Goal: Information Seeking & Learning: Learn about a topic

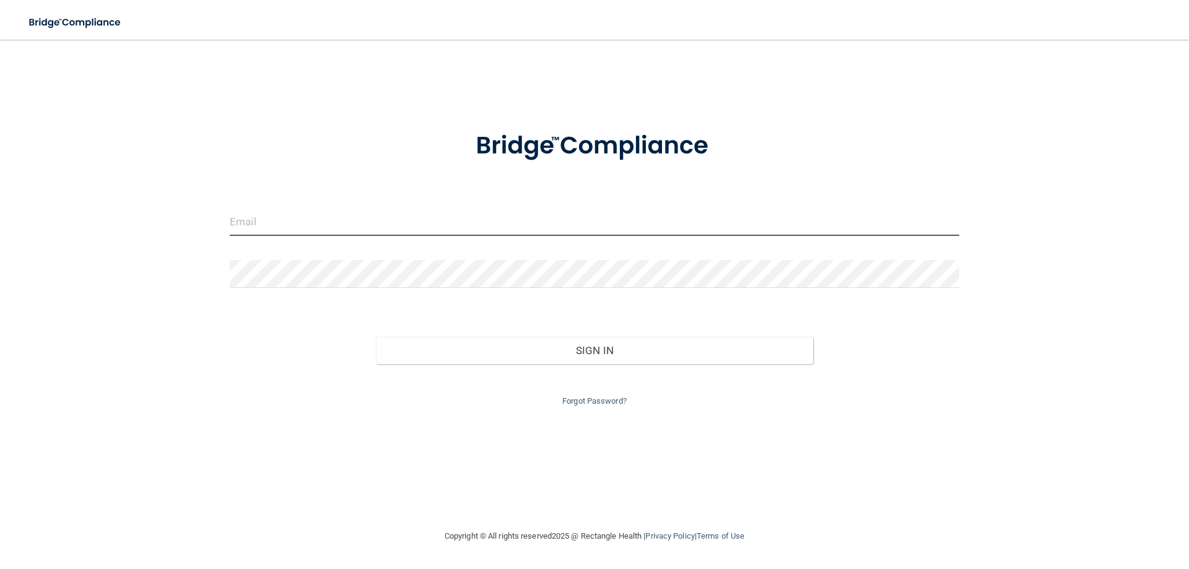
click at [332, 222] on input "email" at bounding box center [594, 222] width 729 height 28
type input "[PERSON_NAME][EMAIL_ADDRESS][DOMAIN_NAME]"
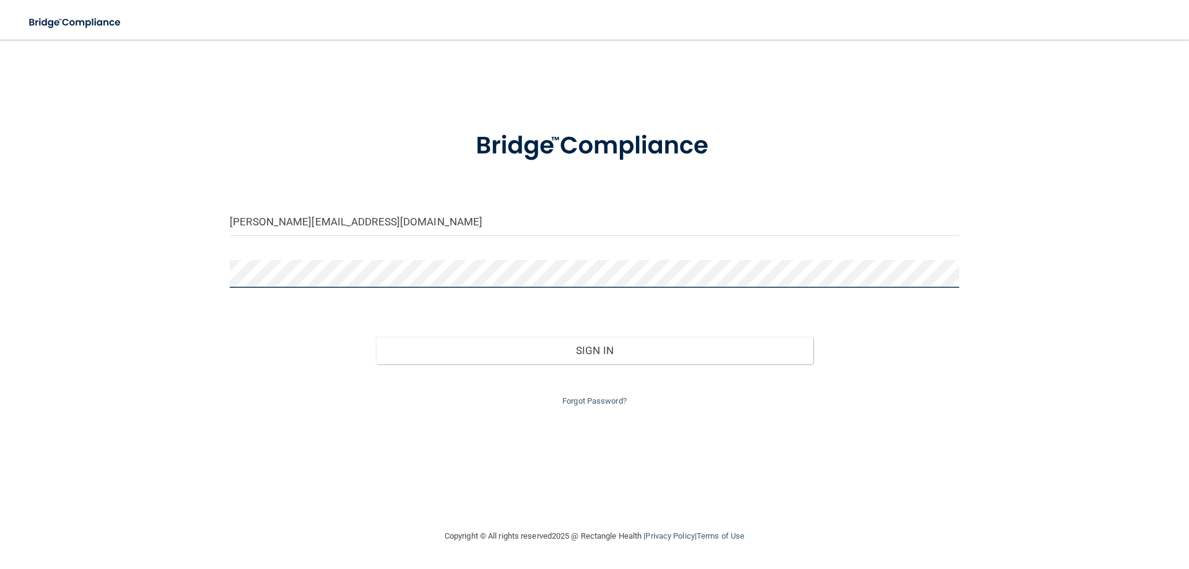
click at [376, 337] on button "Sign In" at bounding box center [595, 350] width 438 height 27
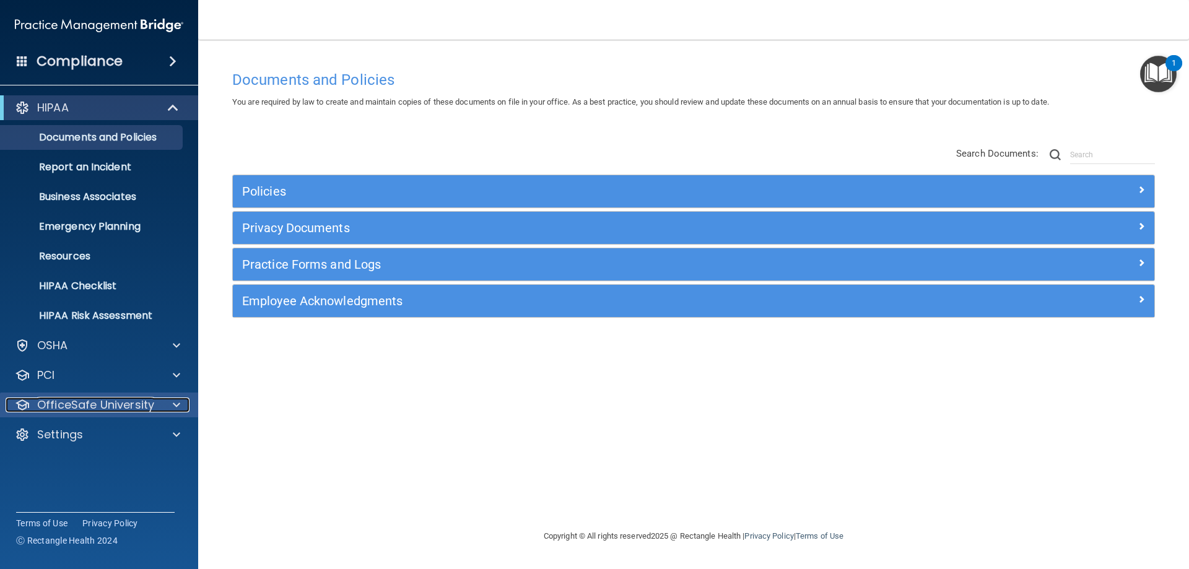
click at [145, 402] on p "OfficeSafe University" at bounding box center [95, 404] width 117 height 15
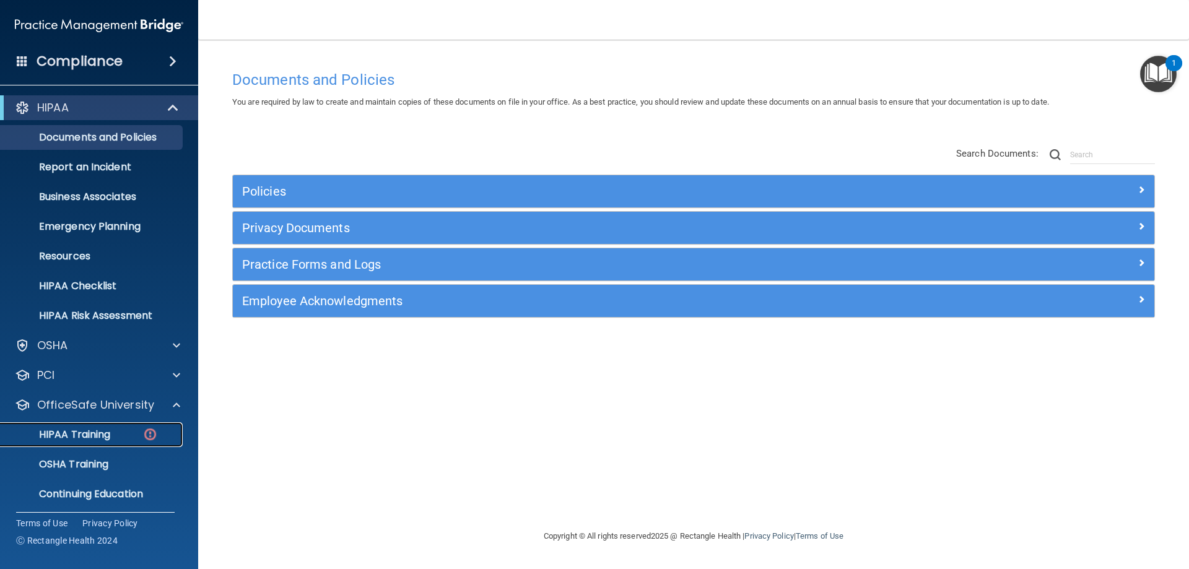
click at [101, 431] on p "HIPAA Training" at bounding box center [59, 434] width 102 height 12
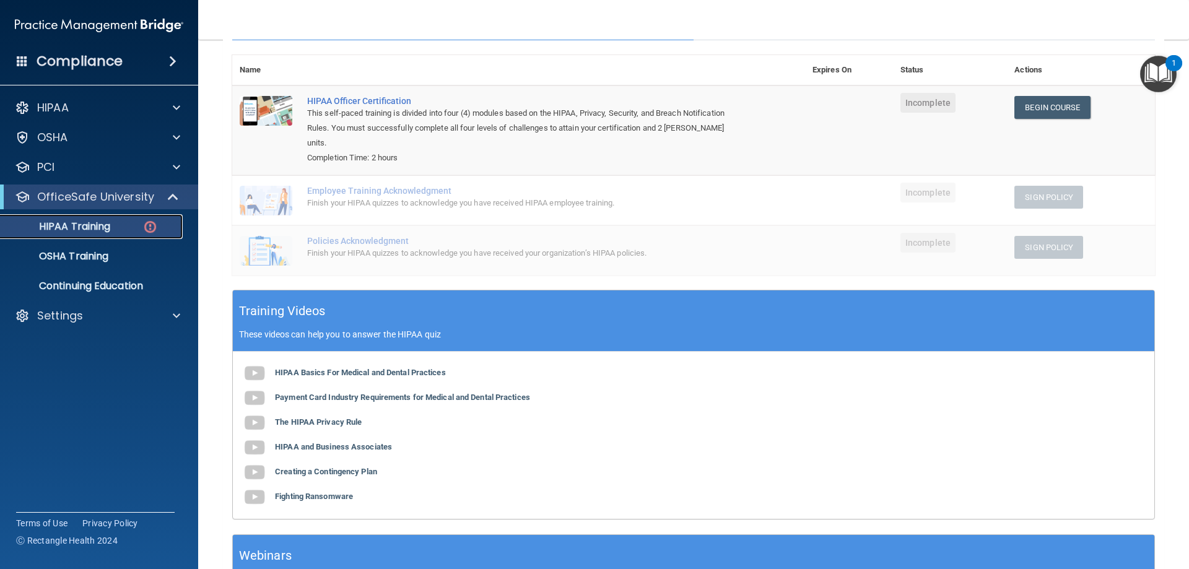
scroll to position [100, 0]
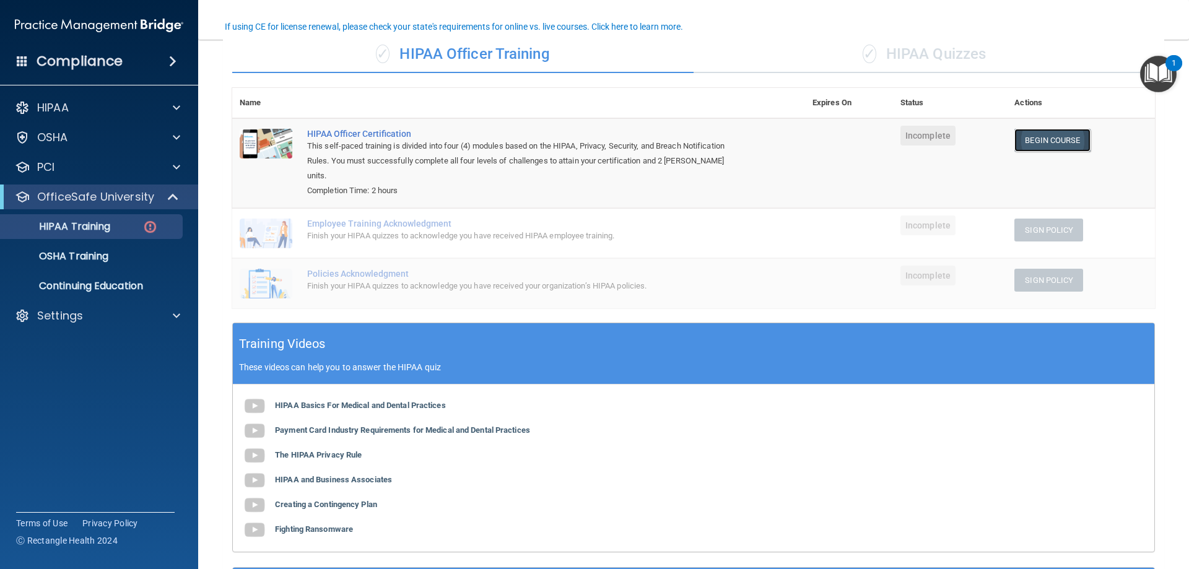
click at [1039, 131] on link "Begin Course" at bounding box center [1052, 140] width 76 height 23
